Goal: Check status

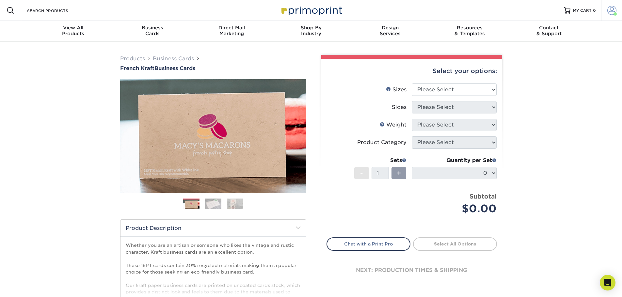
click at [611, 6] on span at bounding box center [611, 10] width 9 height 9
click at [556, 50] on link "Account Dashboard" at bounding box center [573, 54] width 82 height 9
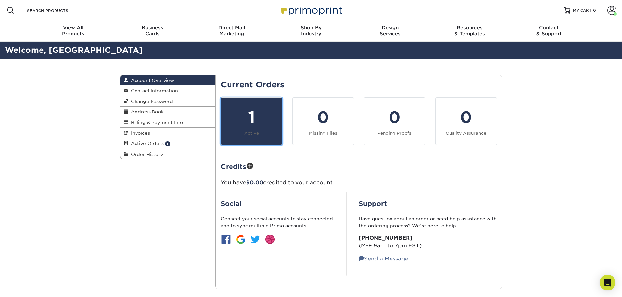
click at [240, 136] on link "1 Active" at bounding box center [252, 122] width 62 height 48
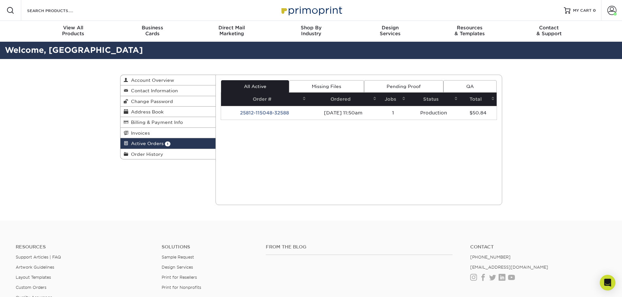
click at [409, 82] on link "Pending Proof" at bounding box center [403, 86] width 79 height 12
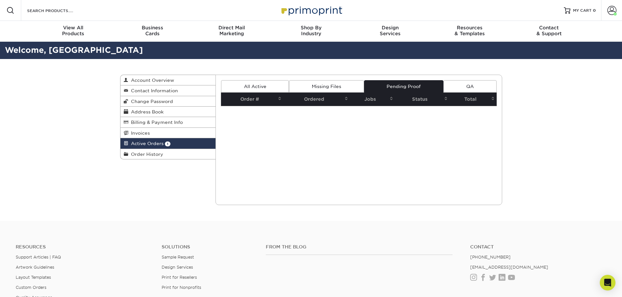
click at [325, 87] on link "Missing Files" at bounding box center [326, 86] width 75 height 12
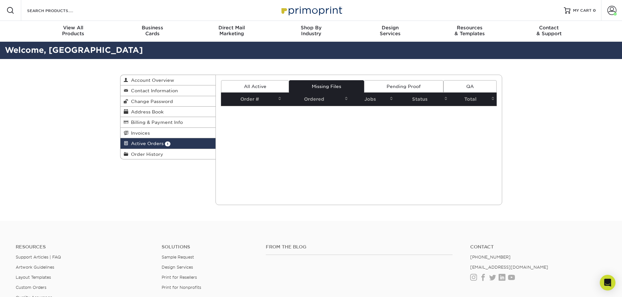
click at [251, 84] on link "All Active" at bounding box center [255, 86] width 68 height 12
